Goal: Use online tool/utility: Use online tool/utility

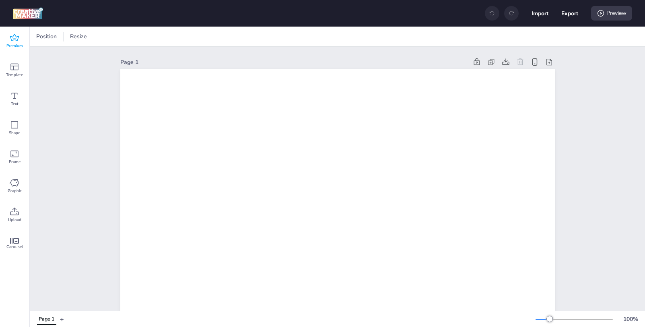
click at [16, 43] on span "Premium" at bounding box center [14, 46] width 17 height 6
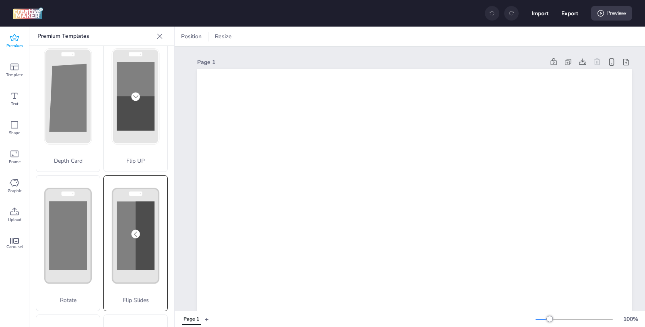
scroll to position [34, 0]
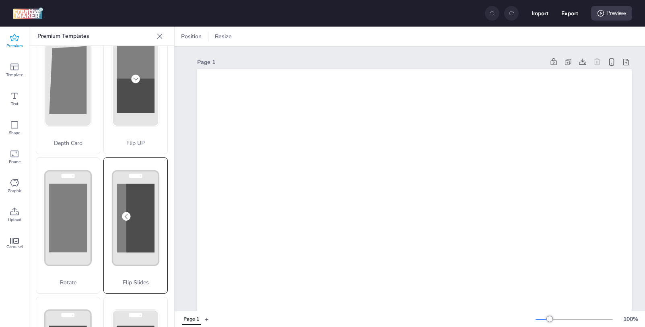
click at [132, 203] on rect at bounding box center [140, 218] width 28 height 69
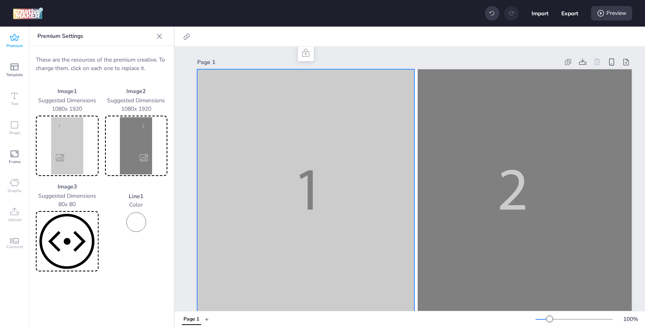
click at [59, 140] on img at bounding box center [67, 145] width 60 height 57
click at [52, 150] on img at bounding box center [67, 145] width 60 height 57
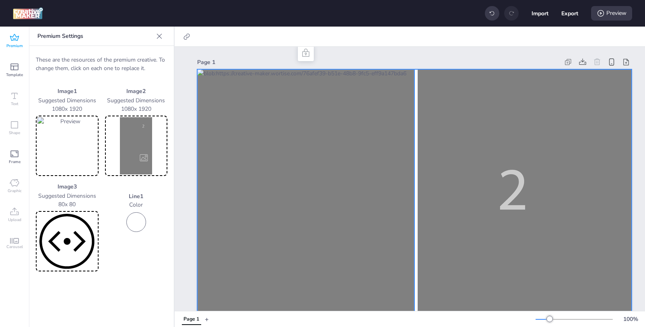
click at [125, 140] on img at bounding box center [137, 145] width 60 height 57
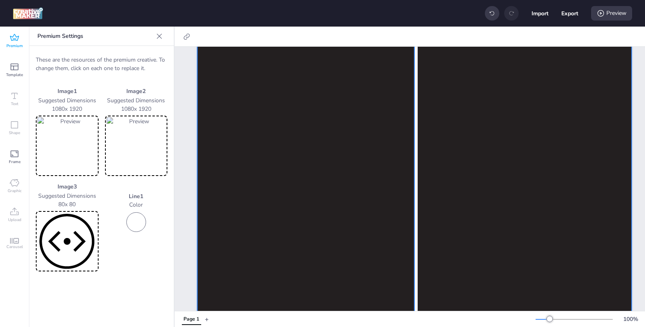
scroll to position [437, 0]
click at [64, 151] on img at bounding box center [67, 145] width 60 height 57
click at [138, 152] on img at bounding box center [137, 145] width 60 height 57
click at [608, 13] on div "Preview" at bounding box center [611, 13] width 41 height 14
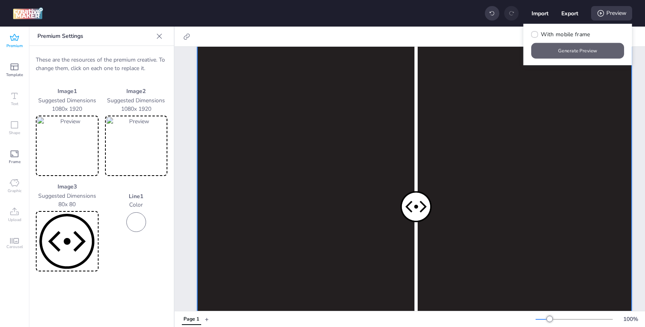
click at [581, 52] on button "Generate Preview" at bounding box center [578, 51] width 93 height 16
click at [140, 151] on img at bounding box center [137, 145] width 60 height 57
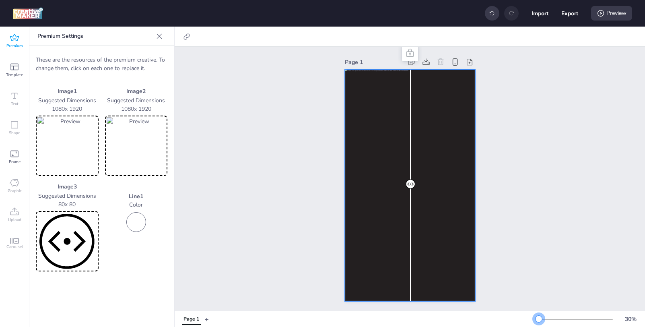
scroll to position [0, 0]
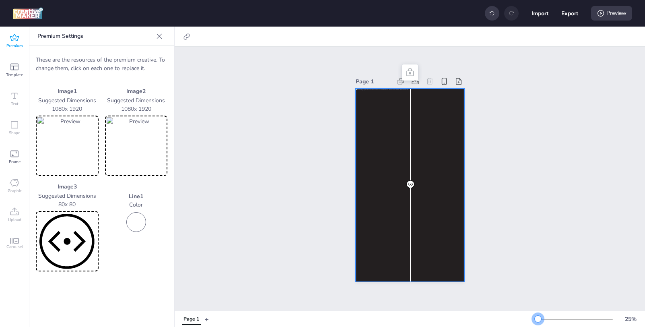
drag, startPoint x: 549, startPoint y: 319, endPoint x: 538, endPoint y: 322, distance: 11.7
click at [538, 322] on div at bounding box center [538, 319] width 6 height 6
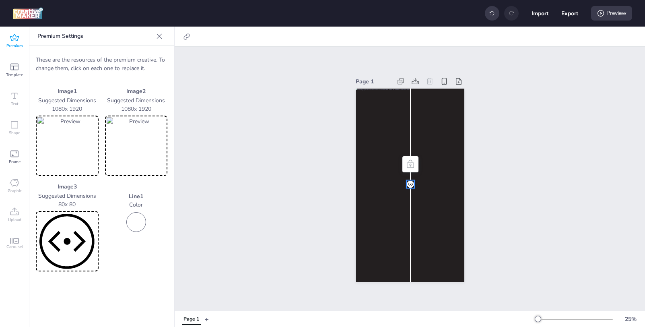
drag, startPoint x: 408, startPoint y: 182, endPoint x: 374, endPoint y: 188, distance: 34.3
click at [350, 192] on div "Page 1" at bounding box center [410, 178] width 154 height 225
click at [506, 183] on div "Page 1" at bounding box center [410, 179] width 470 height 264
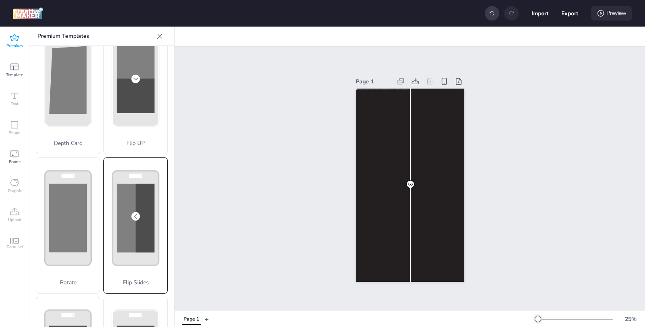
click at [607, 17] on div "Preview" at bounding box center [611, 13] width 41 height 14
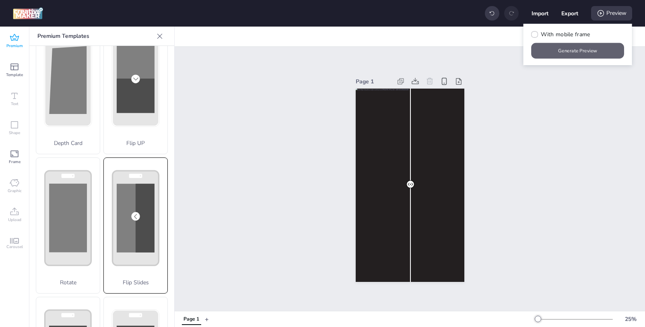
click at [580, 55] on button "Generate Preview" at bounding box center [578, 51] width 93 height 16
